Goal: Task Accomplishment & Management: Complete application form

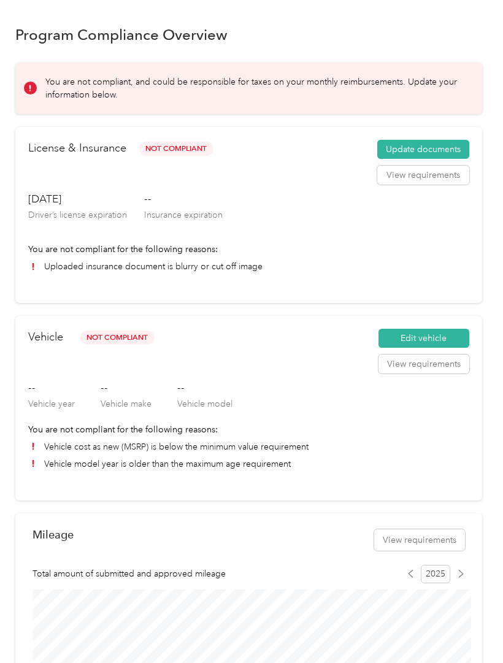
click at [52, 271] on li "Uploaded insurance document is blurry or cut off image" at bounding box center [248, 266] width 441 height 13
click at [50, 272] on li "Uploaded insurance document is blurry or cut off image" at bounding box center [248, 266] width 441 height 13
click at [73, 253] on p "You are not compliant for the following reasons:" at bounding box center [248, 249] width 441 height 13
click at [72, 253] on p "You are not compliant for the following reasons:" at bounding box center [248, 249] width 441 height 13
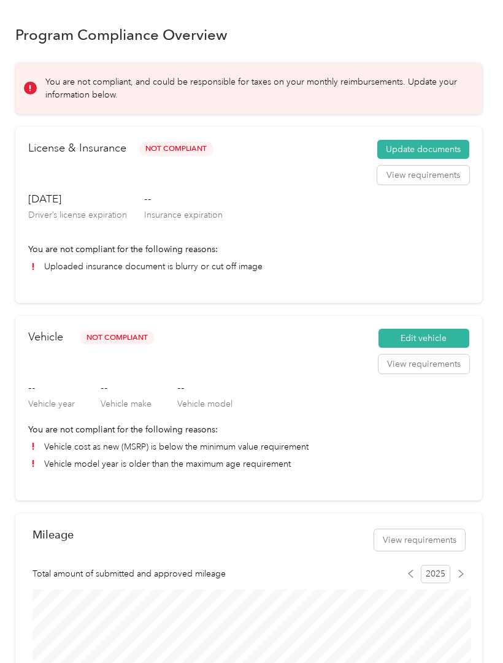
click at [86, 253] on p "You are not compliant for the following reasons:" at bounding box center [248, 249] width 441 height 13
click at [85, 252] on p "You are not compliant for the following reasons:" at bounding box center [248, 249] width 441 height 13
click at [80, 253] on p "You are not compliant for the following reasons:" at bounding box center [248, 249] width 441 height 13
click at [401, 146] on button "Update documents" at bounding box center [423, 150] width 92 height 20
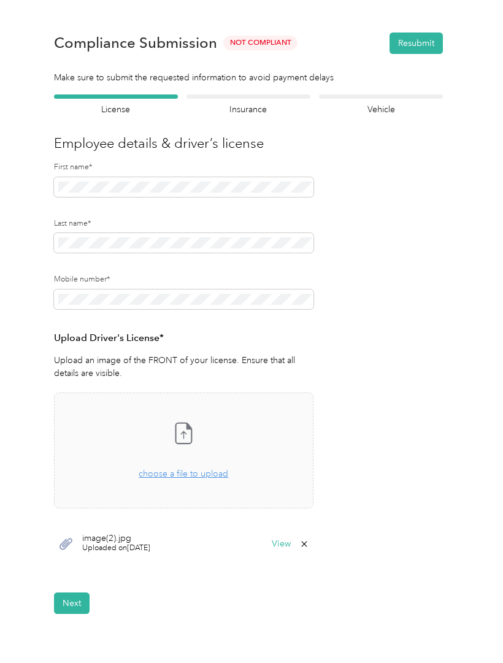
click at [148, 543] on span "Uploaded on 8/27/2025" at bounding box center [116, 548] width 68 height 11
click at [277, 542] on button "View" at bounding box center [281, 544] width 19 height 9
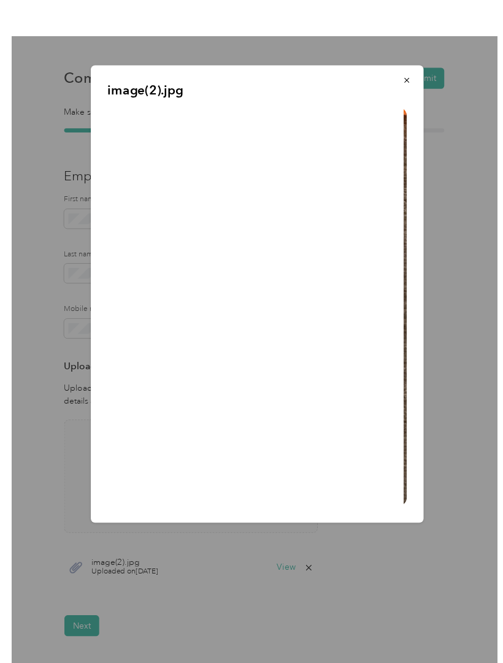
scroll to position [1, 0]
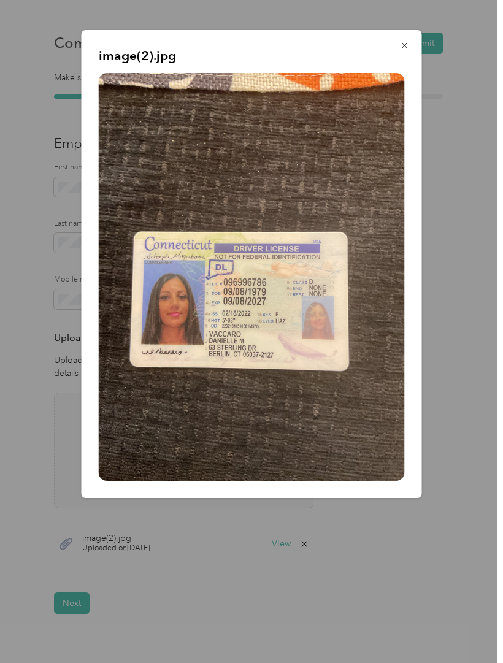
click at [406, 49] on icon "button" at bounding box center [405, 45] width 9 height 9
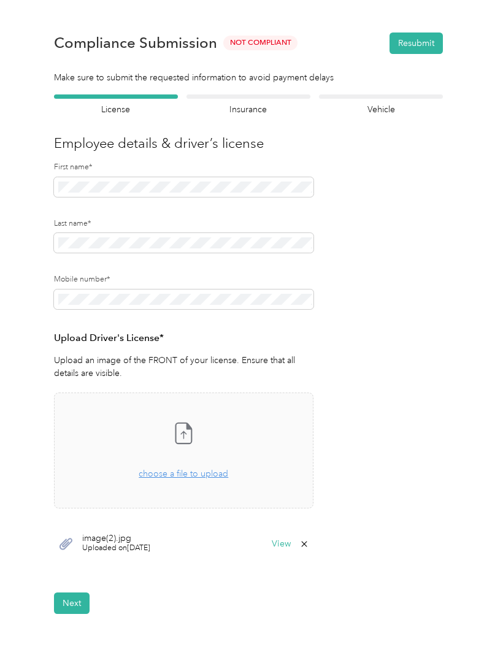
scroll to position [0, 0]
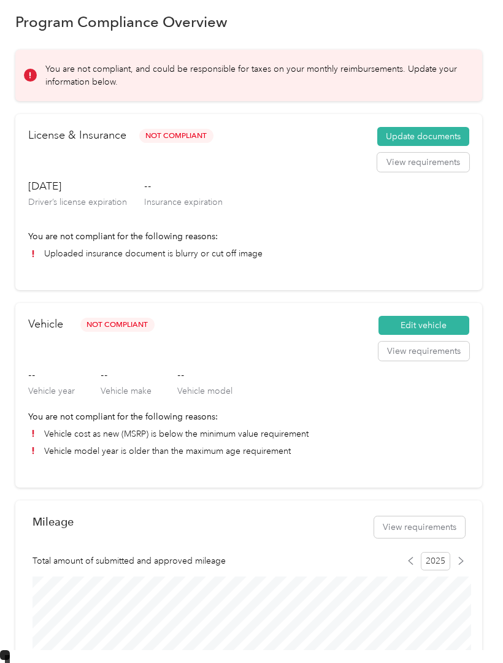
click at [60, 385] on p "Vehicle year" at bounding box center [51, 391] width 47 height 13
click at [117, 385] on p "Vehicle make" at bounding box center [126, 391] width 51 height 13
click at [417, 316] on button "Edit vehicle" at bounding box center [424, 326] width 91 height 20
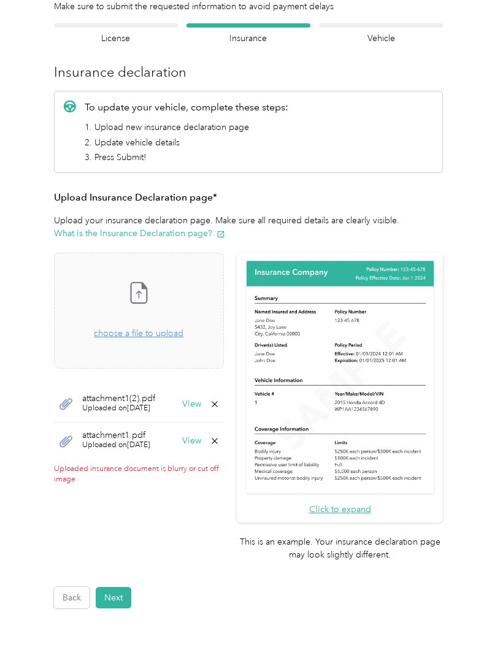
scroll to position [59, 0]
click at [201, 400] on button "View" at bounding box center [191, 403] width 19 height 9
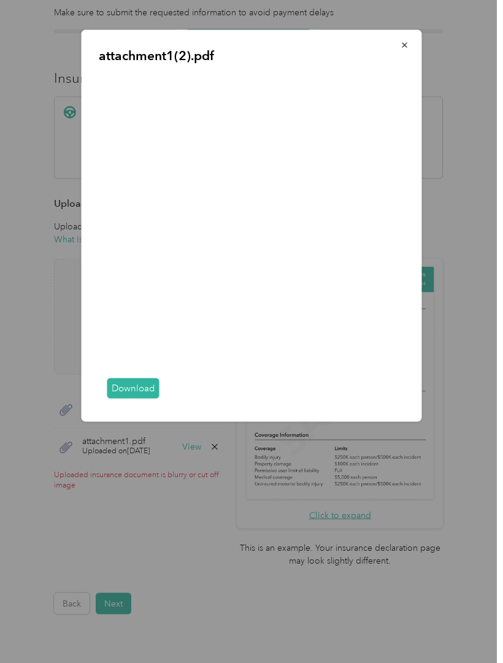
scroll to position [0, 0]
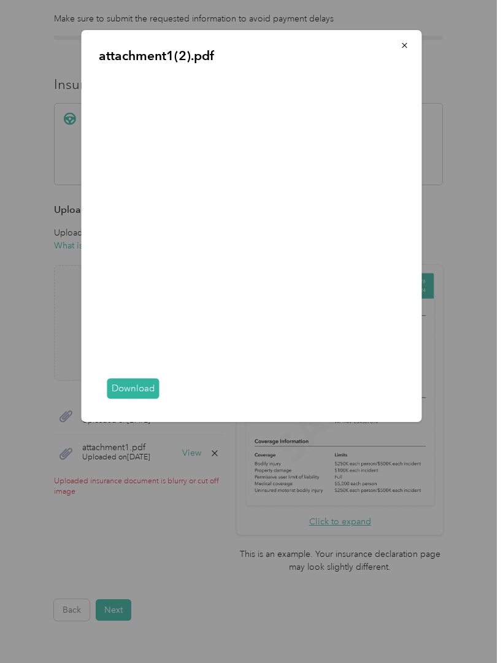
click at [142, 399] on link "Download" at bounding box center [133, 389] width 52 height 20
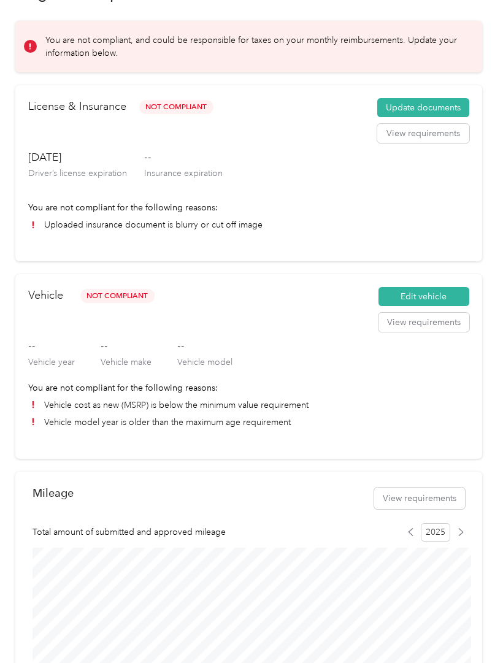
scroll to position [42, 0]
click at [453, 112] on button "Update documents" at bounding box center [423, 108] width 92 height 20
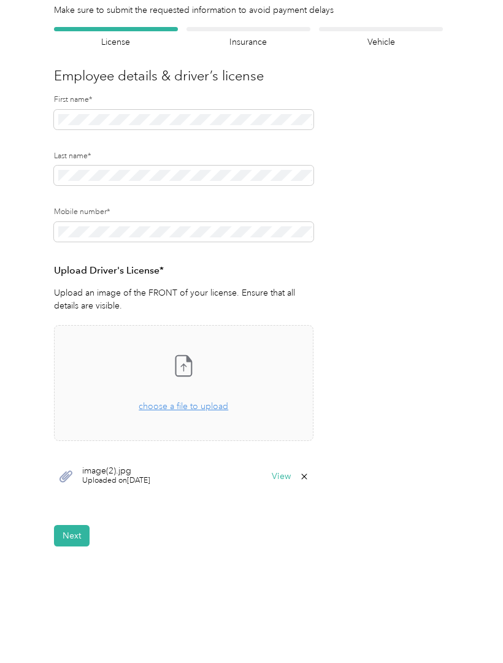
scroll to position [67, 0]
click at [68, 529] on button "Next" at bounding box center [72, 536] width 36 height 21
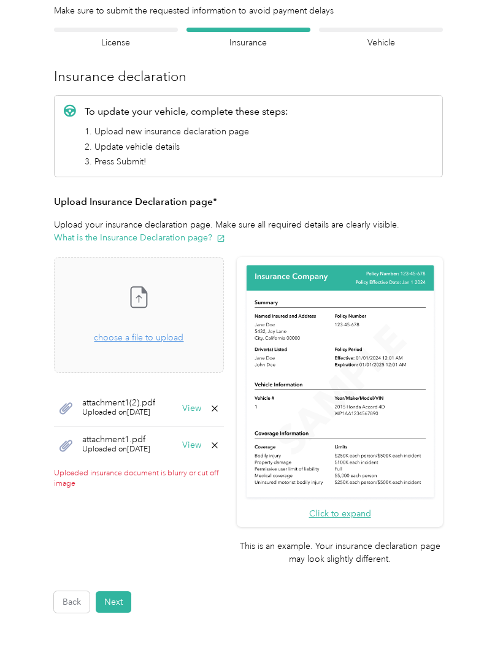
click at [220, 403] on div "attachment1(2).pdf Uploaded on 8/29/2025 View" at bounding box center [139, 408] width 170 height 37
click at [224, 403] on div "attachment1(2).pdf Uploaded on 8/29/2025 View" at bounding box center [139, 408] width 170 height 37
click at [224, 398] on div "attachment1(2).pdf Uploaded on 8/29/2025 View" at bounding box center [139, 408] width 170 height 37
click at [224, 415] on div "attachment1(2).pdf Uploaded on 8/29/2025 View" at bounding box center [139, 408] width 170 height 37
click at [218, 407] on div "attachment1(2).pdf Uploaded on 8/29/2025 View" at bounding box center [139, 408] width 170 height 37
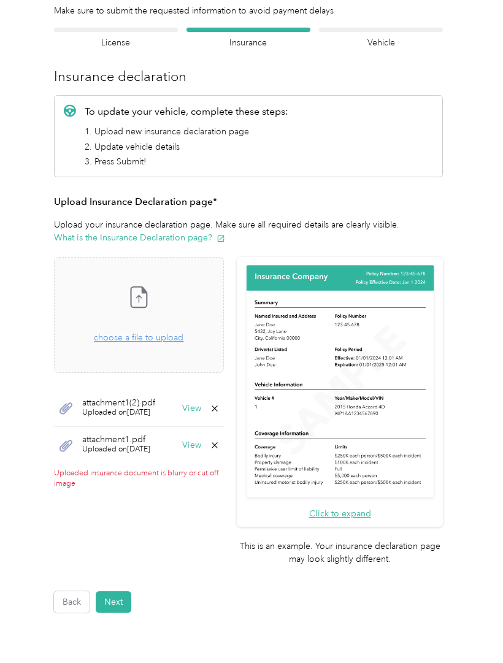
click at [218, 407] on div "attachment1(2).pdf Uploaded on 8/29/2025 View" at bounding box center [139, 408] width 170 height 37
click at [201, 447] on button "View" at bounding box center [191, 445] width 19 height 9
click at [225, 444] on div at bounding box center [251, 331] width 503 height 663
click at [201, 448] on button "View" at bounding box center [191, 445] width 19 height 9
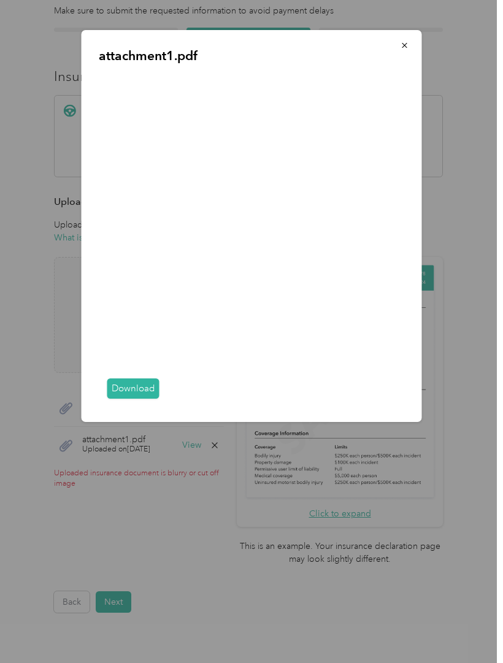
click at [123, 405] on div "Download" at bounding box center [252, 389] width 306 height 31
click at [133, 399] on link "Download" at bounding box center [133, 389] width 52 height 20
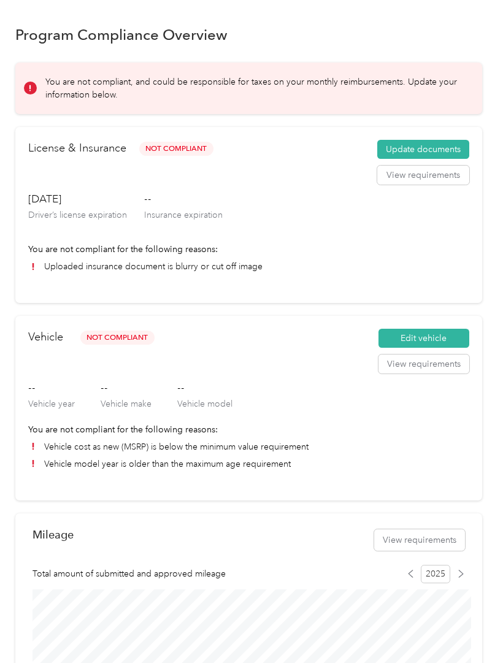
click at [408, 329] on button "Edit vehicle" at bounding box center [424, 339] width 91 height 20
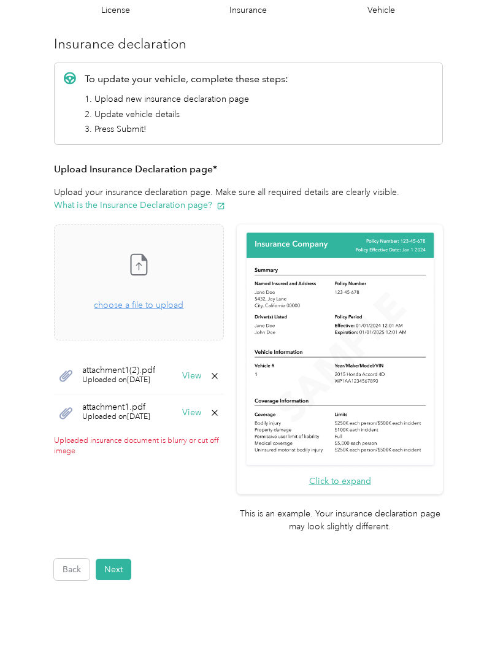
scroll to position [99, 0]
click at [57, 363] on div "attachment1(2).pdf Uploaded on 8/29/2025 View" at bounding box center [139, 376] width 170 height 37
click at [63, 369] on icon at bounding box center [65, 376] width 15 height 15
click at [59, 409] on icon at bounding box center [65, 413] width 15 height 15
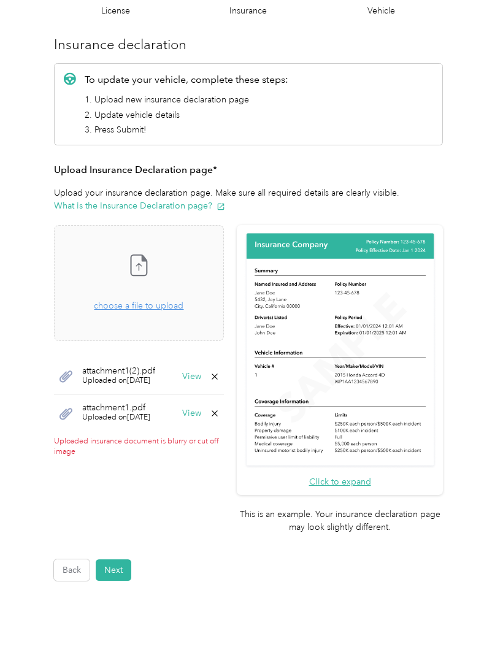
click at [58, 409] on icon at bounding box center [65, 413] width 15 height 15
click at [61, 406] on icon at bounding box center [65, 413] width 15 height 15
click at [60, 406] on icon at bounding box center [65, 413] width 15 height 15
click at [60, 369] on icon at bounding box center [65, 376] width 15 height 15
click at [59, 369] on icon at bounding box center [65, 376] width 15 height 15
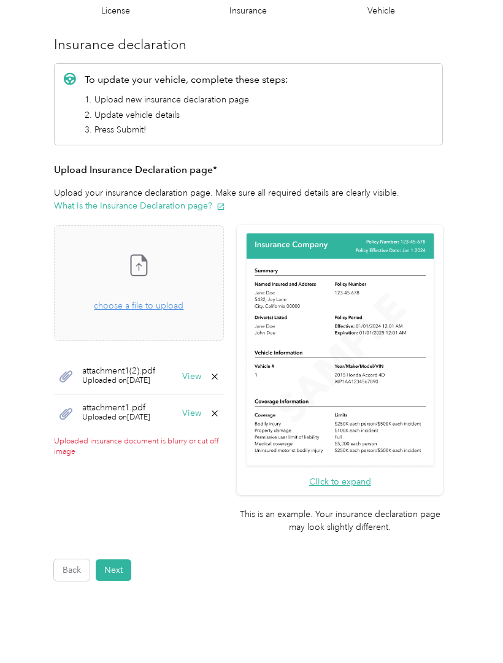
click at [63, 417] on div "attachment1.pdf Uploaded on 8/28/2025 View" at bounding box center [139, 413] width 170 height 37
click at [63, 416] on div "attachment1.pdf Uploaded on 8/28/2025 View" at bounding box center [139, 413] width 170 height 37
click at [57, 360] on div "attachment1(2).pdf Uploaded on 8/29/2025 View" at bounding box center [139, 376] width 170 height 37
click at [220, 372] on icon at bounding box center [215, 377] width 10 height 10
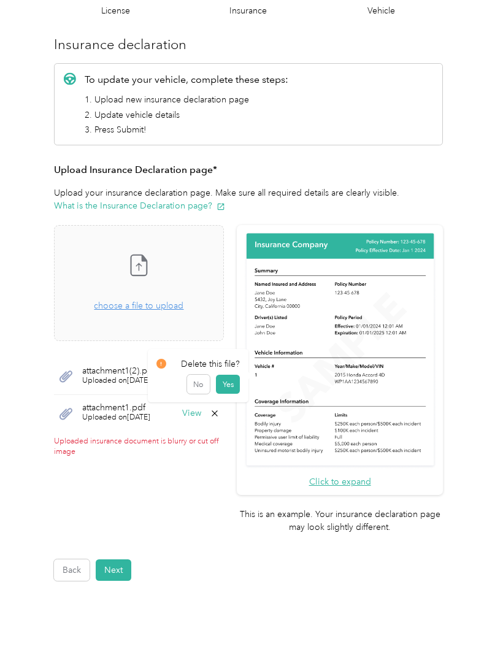
click at [233, 383] on button "Yes" at bounding box center [228, 385] width 24 height 20
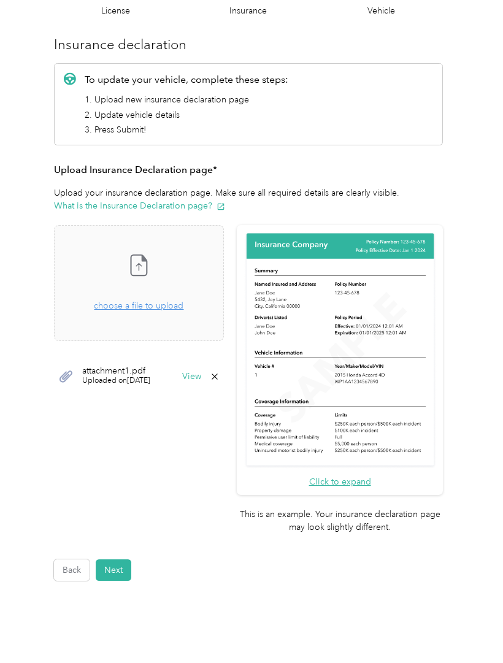
click at [220, 372] on icon at bounding box center [215, 377] width 10 height 10
click at [221, 383] on button "Yes" at bounding box center [228, 385] width 24 height 20
click at [193, 312] on div "Take a photo or choose a photo from your library Drag and drop your file here, …" at bounding box center [138, 283] width 149 height 95
click at [201, 372] on button "View" at bounding box center [191, 376] width 19 height 9
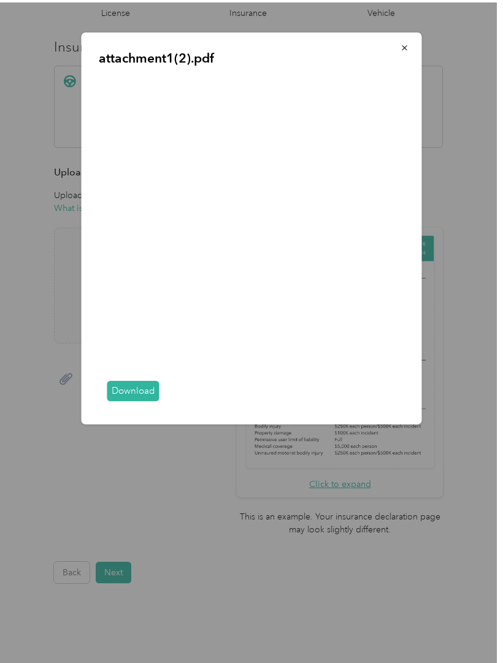
scroll to position [61, 0]
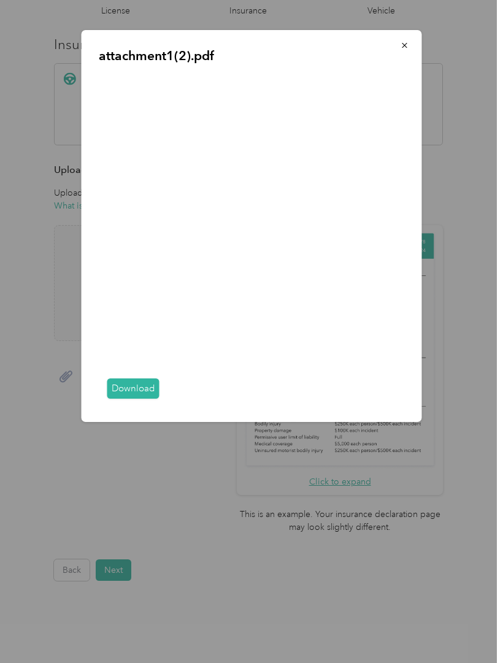
click at [141, 399] on link "Download" at bounding box center [133, 389] width 52 height 20
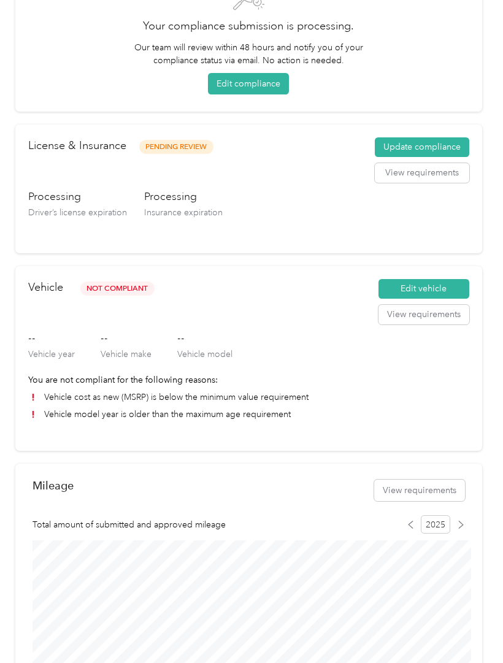
scroll to position [101, 0]
click at [440, 291] on button "Edit vehicle" at bounding box center [424, 289] width 91 height 20
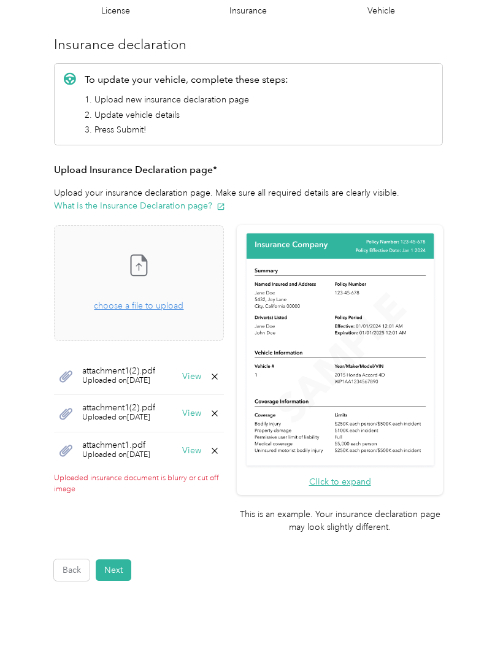
scroll to position [99, 0]
click at [220, 417] on icon at bounding box center [215, 414] width 10 height 10
click at [240, 426] on button "Yes" at bounding box center [228, 422] width 24 height 20
click at [220, 417] on icon at bounding box center [215, 414] width 10 height 10
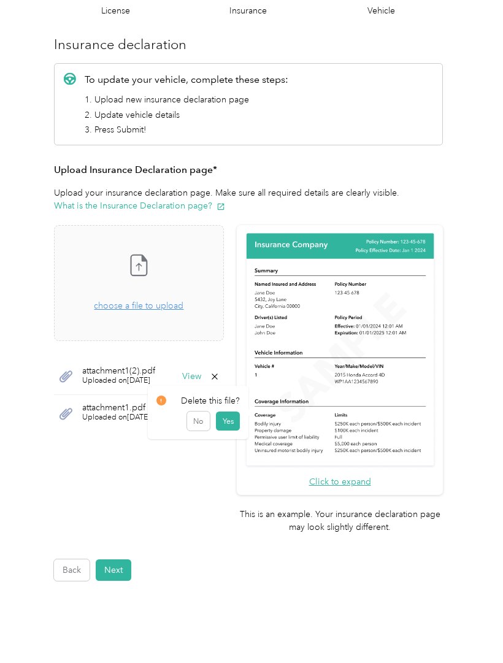
click at [234, 429] on button "Yes" at bounding box center [228, 422] width 24 height 20
click at [178, 306] on span "choose a file to upload" at bounding box center [139, 306] width 90 height 10
click at [201, 376] on button "View" at bounding box center [191, 376] width 19 height 9
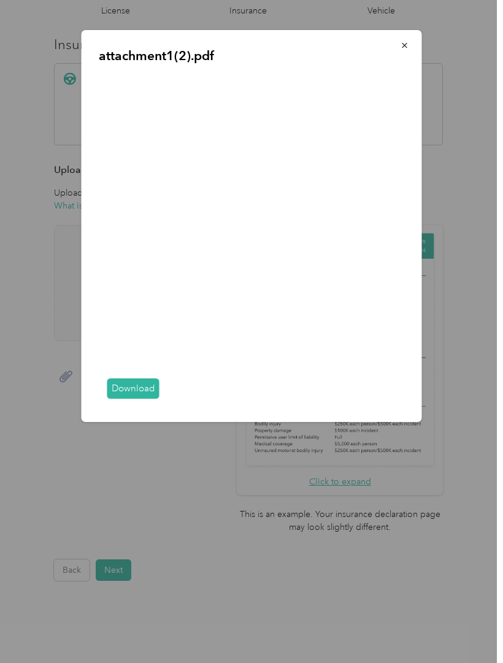
click at [401, 54] on button "button" at bounding box center [405, 44] width 26 height 21
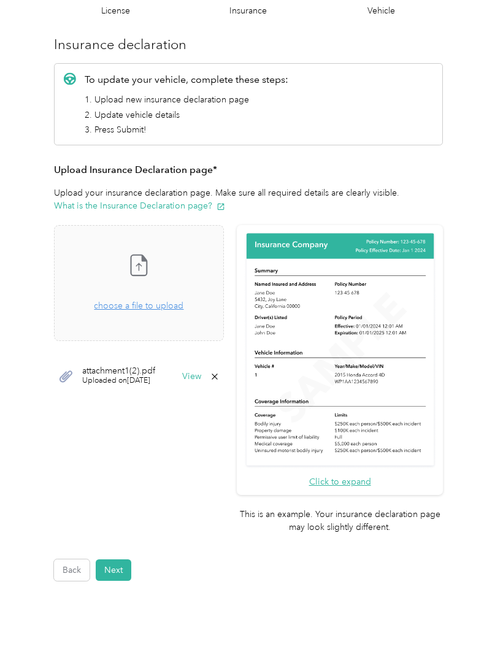
click at [224, 367] on div "attachment1(2).pdf Uploaded on 9/1/2025 View" at bounding box center [139, 376] width 170 height 37
click at [201, 375] on button "View" at bounding box center [191, 376] width 19 height 9
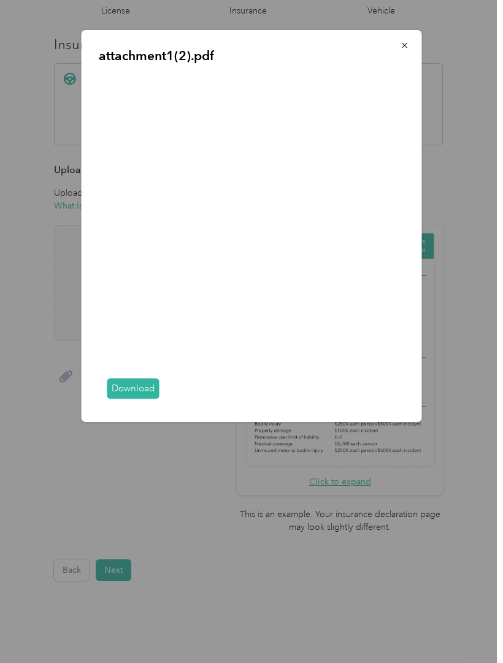
click at [406, 49] on icon "button" at bounding box center [405, 45] width 9 height 9
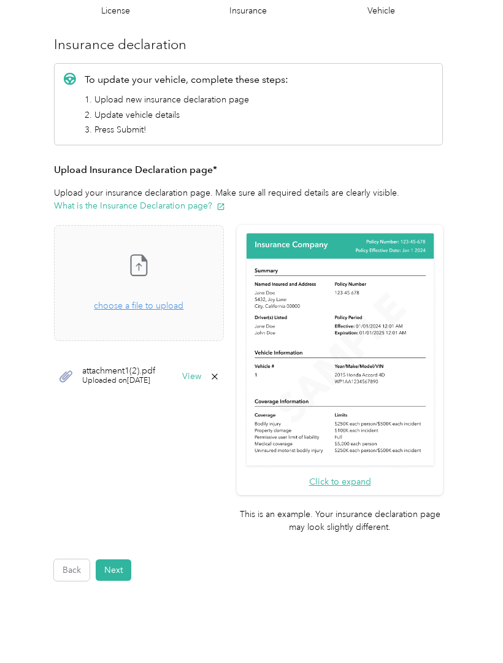
scroll to position [11, 0]
click at [220, 372] on icon at bounding box center [215, 377] width 10 height 10
click at [227, 375] on button "Yes" at bounding box center [228, 385] width 24 height 20
click at [144, 301] on span "choose a file to upload" at bounding box center [139, 306] width 90 height 10
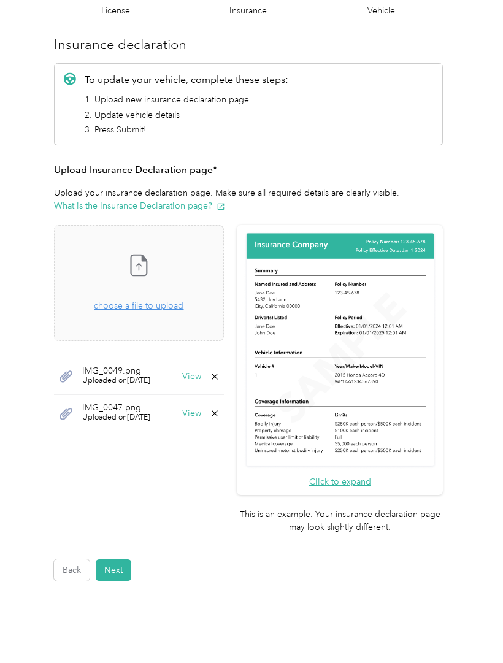
click at [201, 372] on button "View" at bounding box center [191, 376] width 19 height 9
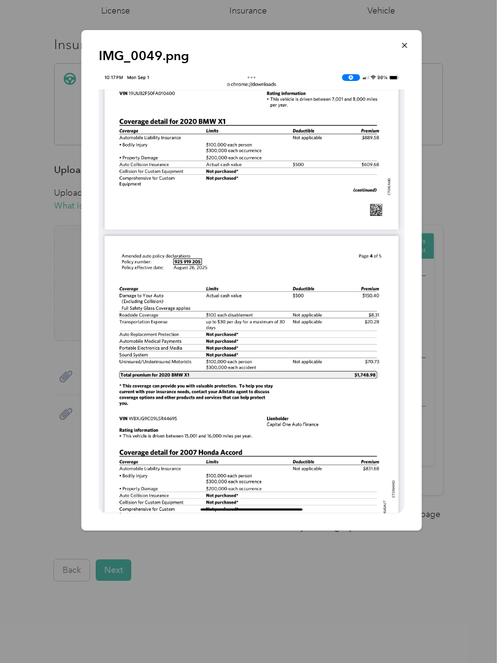
scroll to position [1, 0]
click at [405, 46] on icon "button" at bounding box center [404, 45] width 5 height 5
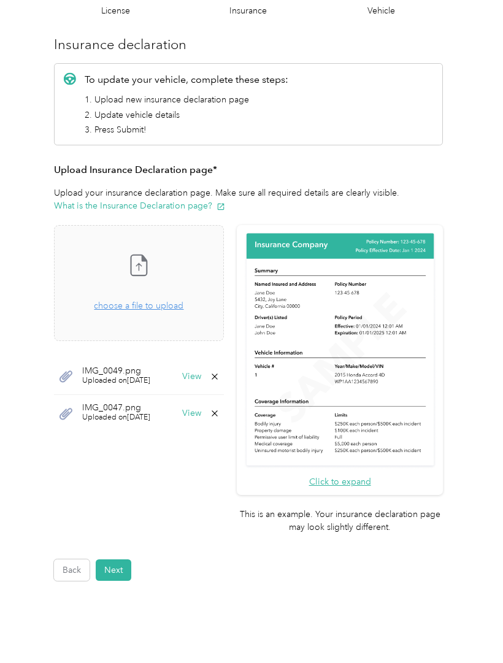
click at [221, 412] on div "IMG_0047.png Uploaded on 9/1/2025 View" at bounding box center [139, 413] width 170 height 37
click at [201, 409] on button "View" at bounding box center [191, 413] width 19 height 9
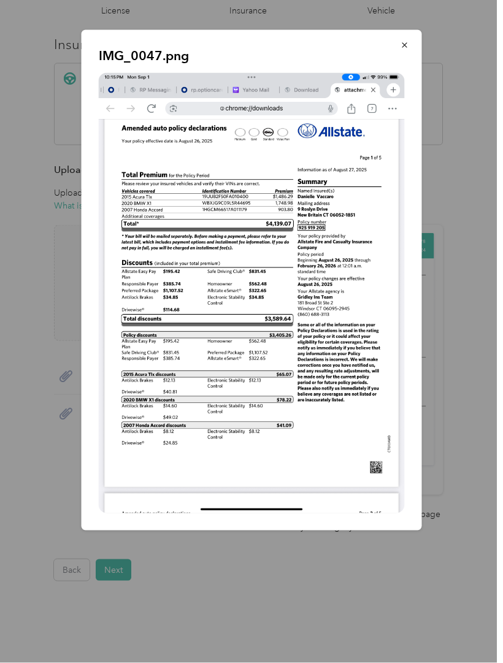
scroll to position [7, 0]
click at [402, 47] on icon "button" at bounding box center [405, 45] width 9 height 9
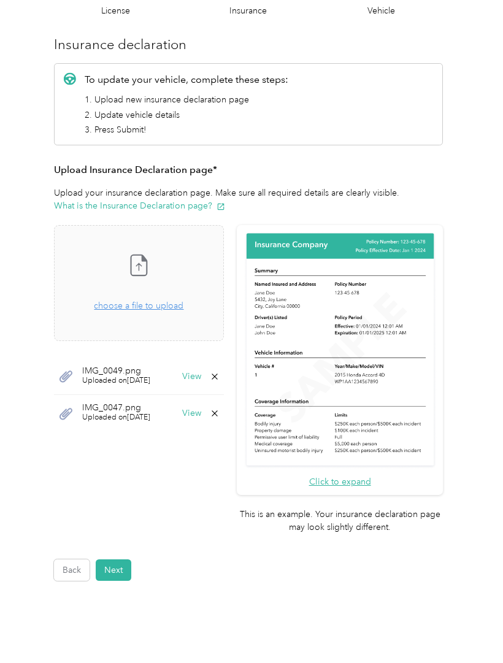
click at [220, 372] on icon at bounding box center [215, 377] width 10 height 10
click at [229, 376] on button "Yes" at bounding box center [228, 385] width 24 height 20
click at [220, 372] on icon at bounding box center [215, 377] width 10 height 10
click at [235, 380] on button "Yes" at bounding box center [228, 385] width 24 height 20
click at [135, 301] on span "choose a file to upload" at bounding box center [139, 306] width 90 height 10
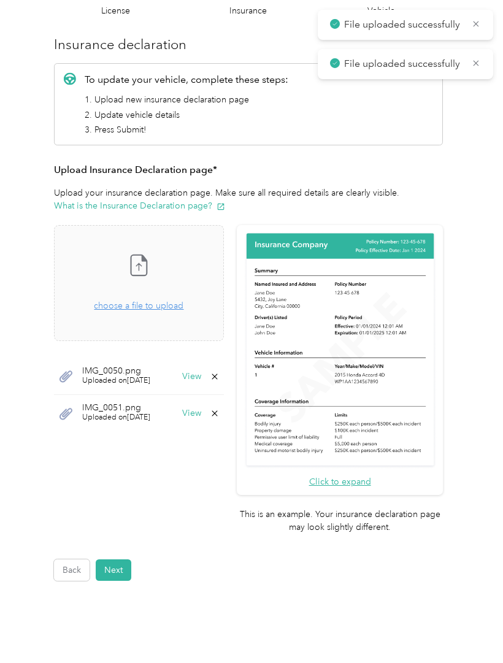
click at [201, 372] on button "View" at bounding box center [191, 376] width 19 height 9
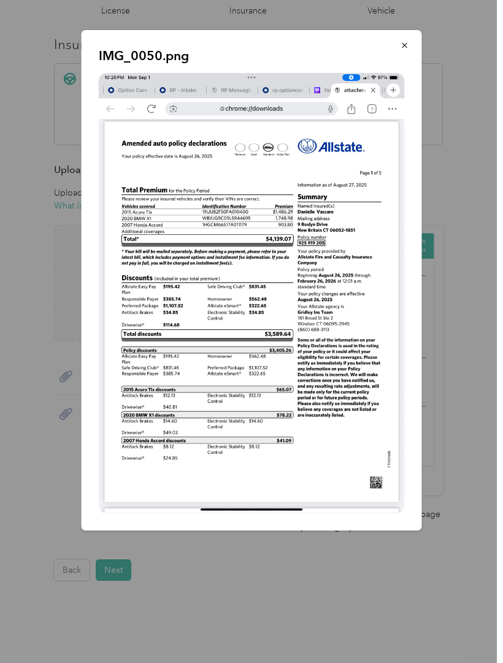
click at [403, 40] on span "button" at bounding box center [405, 45] width 9 height 10
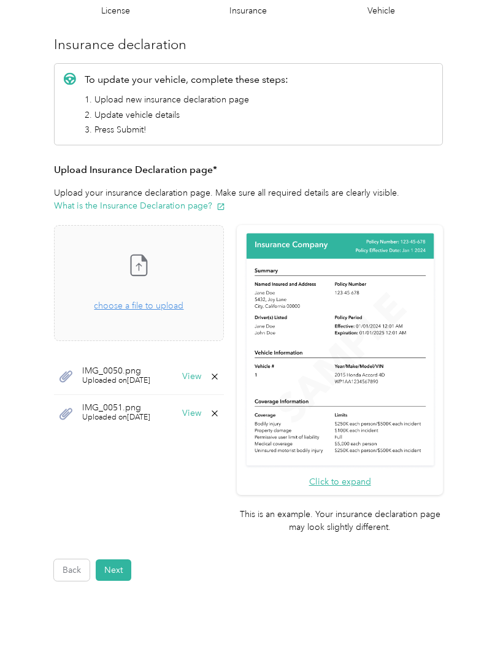
click at [223, 405] on div "IMG_0051.png Uploaded on 9/1/2025 View" at bounding box center [139, 413] width 170 height 37
click at [201, 409] on button "View" at bounding box center [191, 413] width 19 height 9
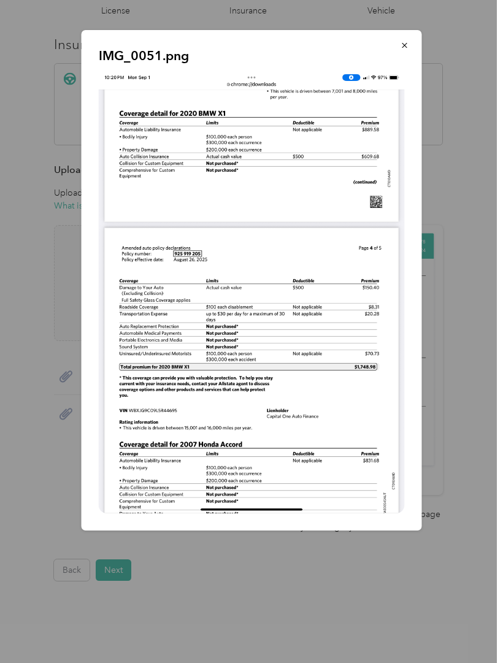
click at [398, 44] on button "button" at bounding box center [405, 44] width 26 height 21
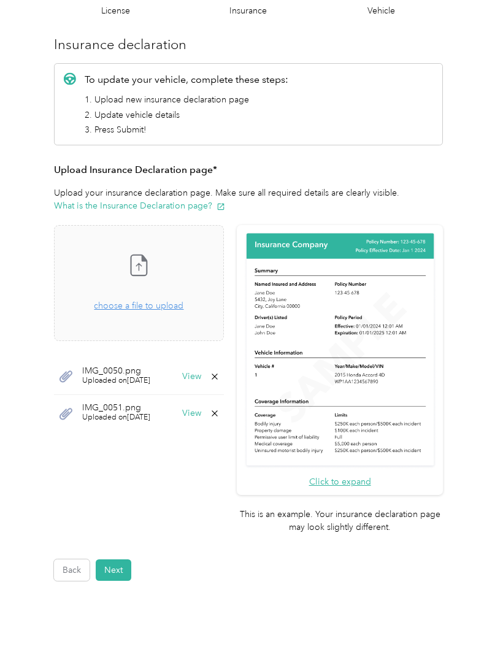
click at [123, 559] on button "Next" at bounding box center [114, 569] width 36 height 21
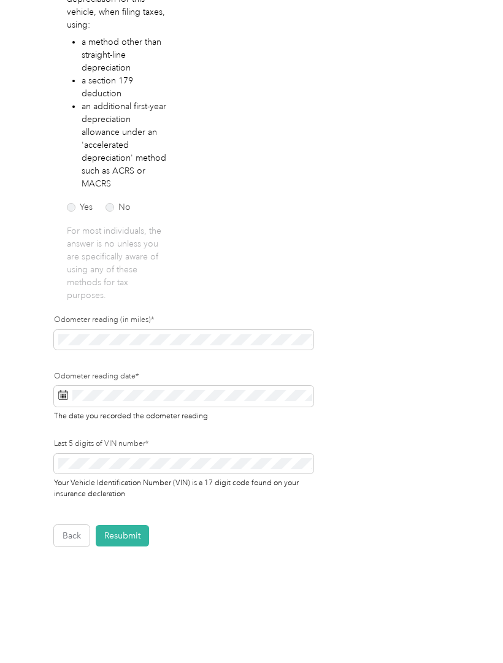
scroll to position [225, 0]
click at [399, 298] on form "Employee details & driver’s license License Insurance declaration Insurance Veh…" at bounding box center [248, 208] width 389 height 677
click at [129, 533] on button "Resubmit" at bounding box center [122, 536] width 53 height 21
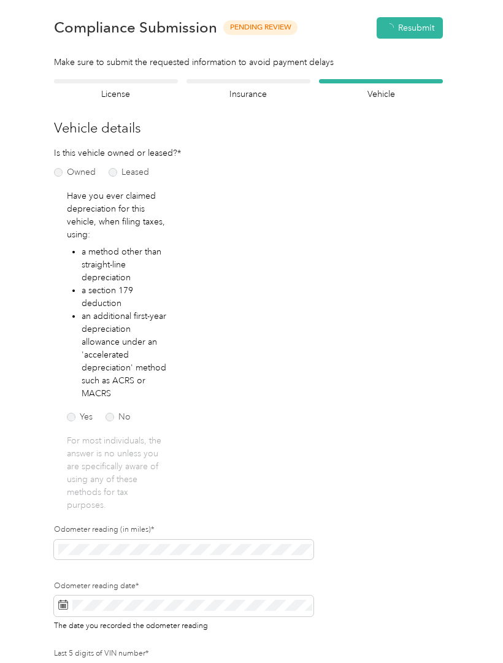
scroll to position [1, 0]
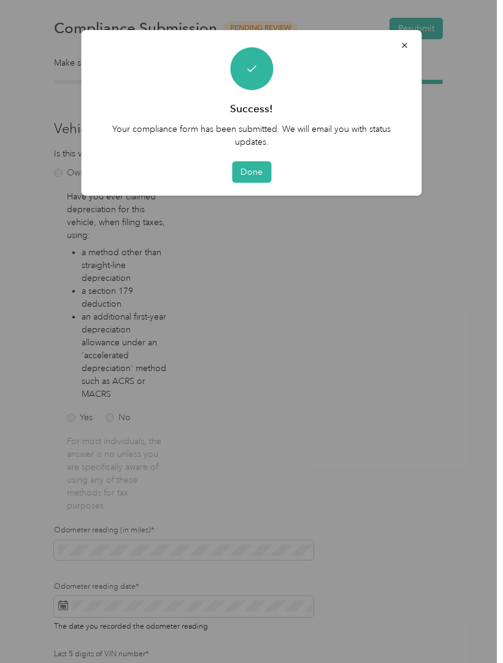
click at [252, 166] on button "Done" at bounding box center [251, 171] width 39 height 21
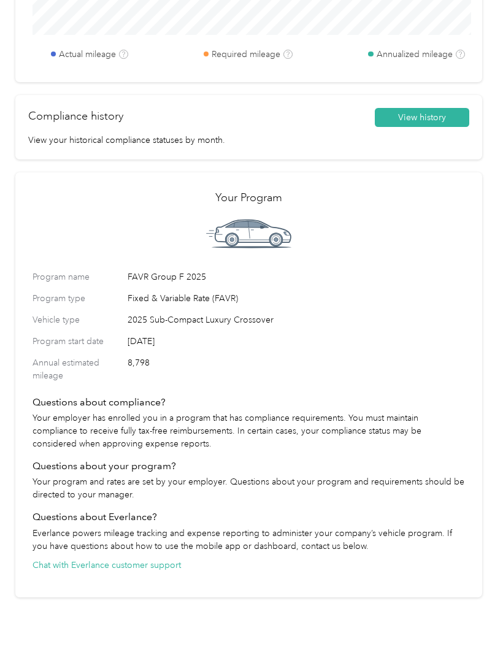
scroll to position [720, 0]
